Goal: Task Accomplishment & Management: Manage account settings

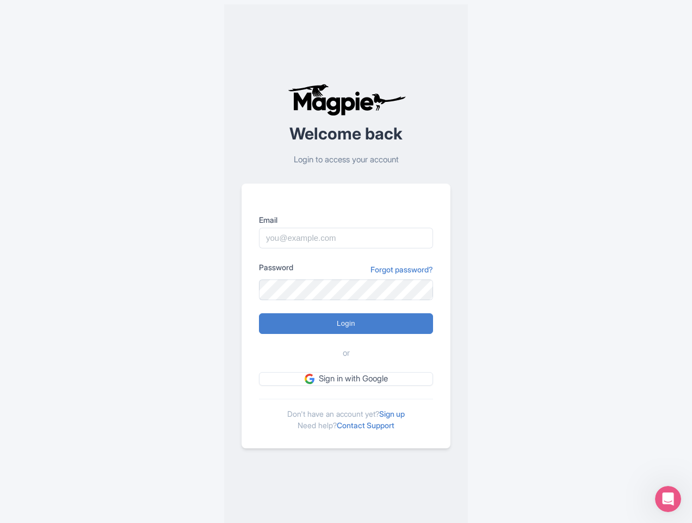
click at [346, 261] on div "Password Forgot password?" at bounding box center [346, 269] width 174 height 16
click at [346, 323] on input "Login" at bounding box center [346, 323] width 174 height 21
type input "Logging in..."
click at [668, 499] on icon "Open Intercom Messenger" at bounding box center [669, 499] width 18 height 18
